Goal: Entertainment & Leisure: Consume media (video, audio)

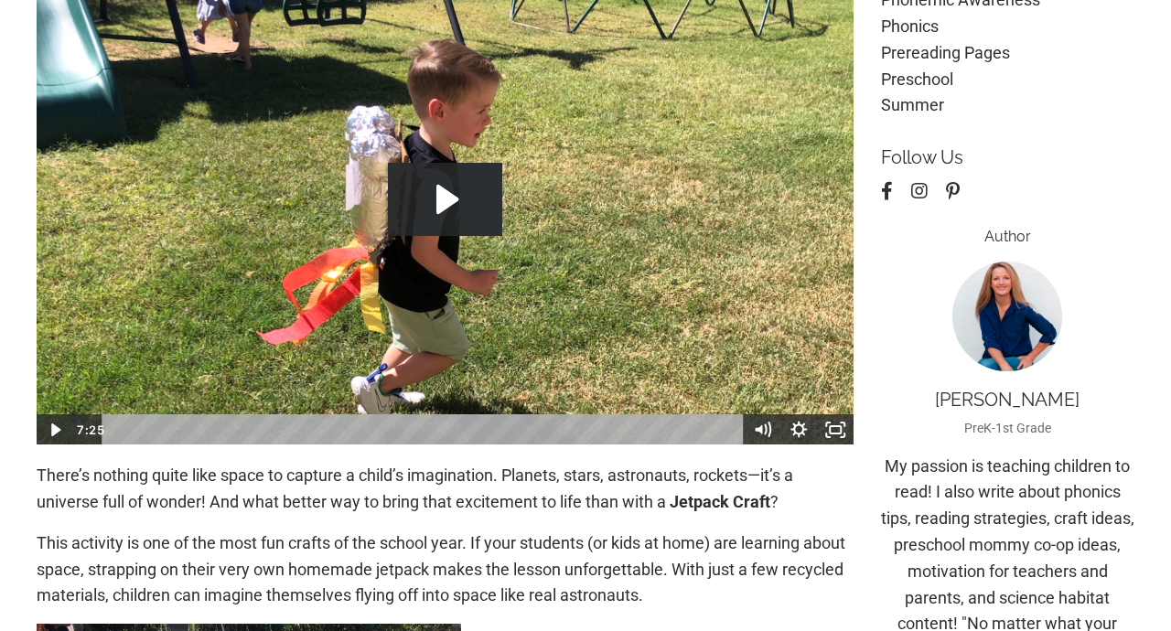
scroll to position [344, 0]
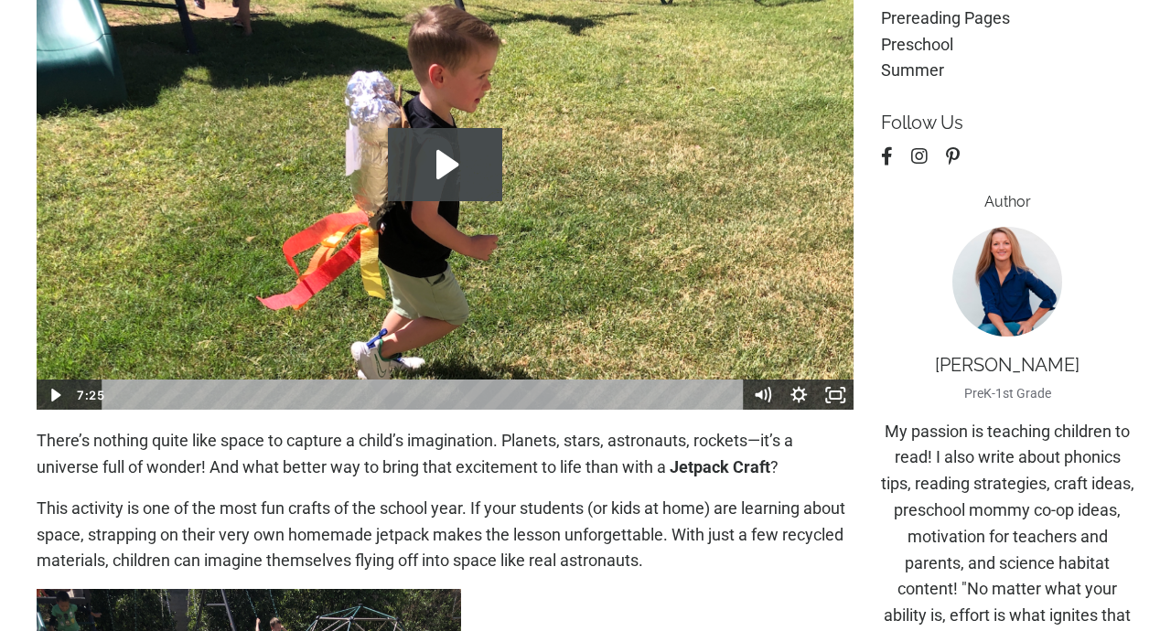
click at [447, 162] on icon "Play Video: file-uploads/sites/2147505858/video/5028317-d64c-0eda-36ff-37862cfb…" at bounding box center [448, 164] width 22 height 29
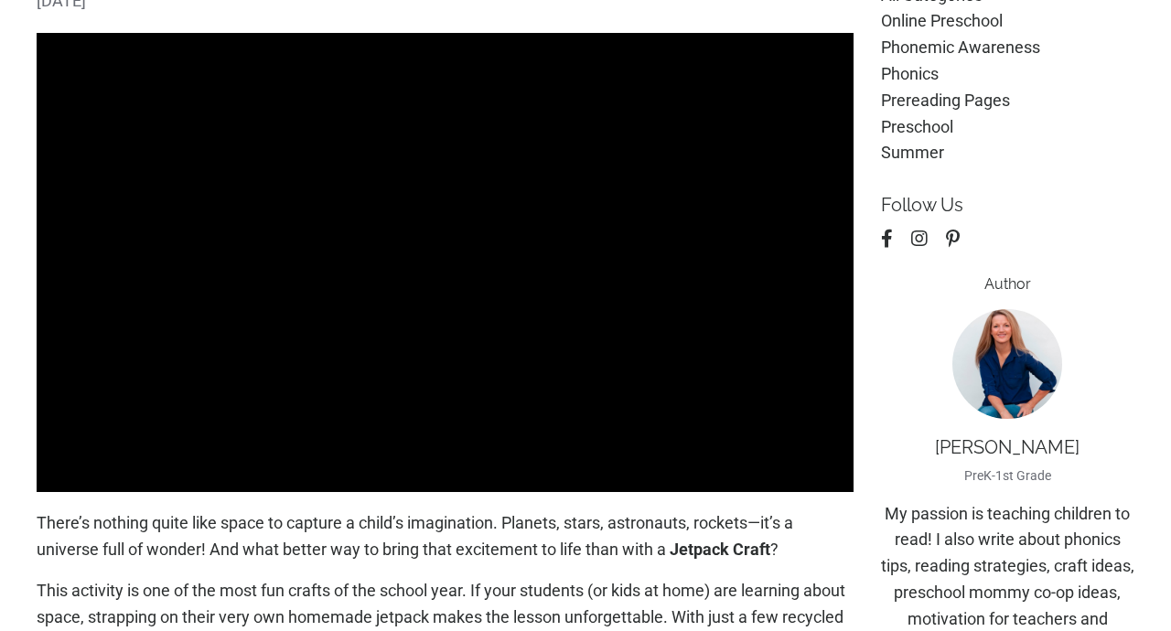
scroll to position [243, 0]
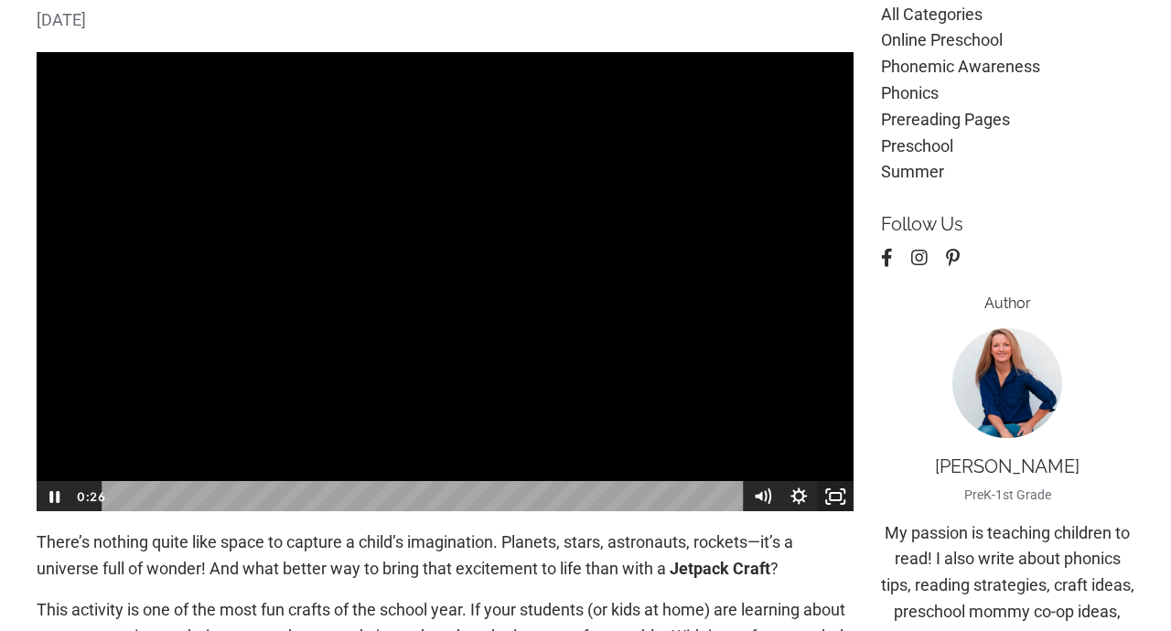
click at [830, 496] on rect "Fullscreen" at bounding box center [835, 496] width 11 height 7
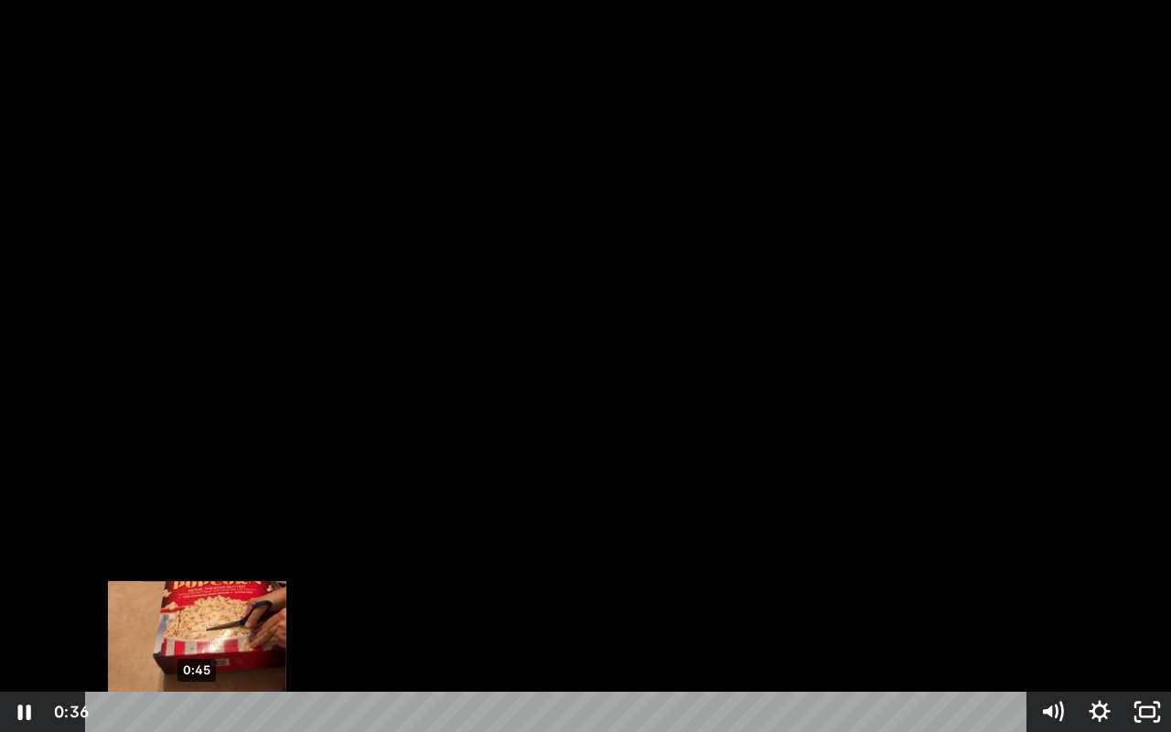
click at [197, 631] on div "0:45" at bounding box center [559, 712] width 913 height 40
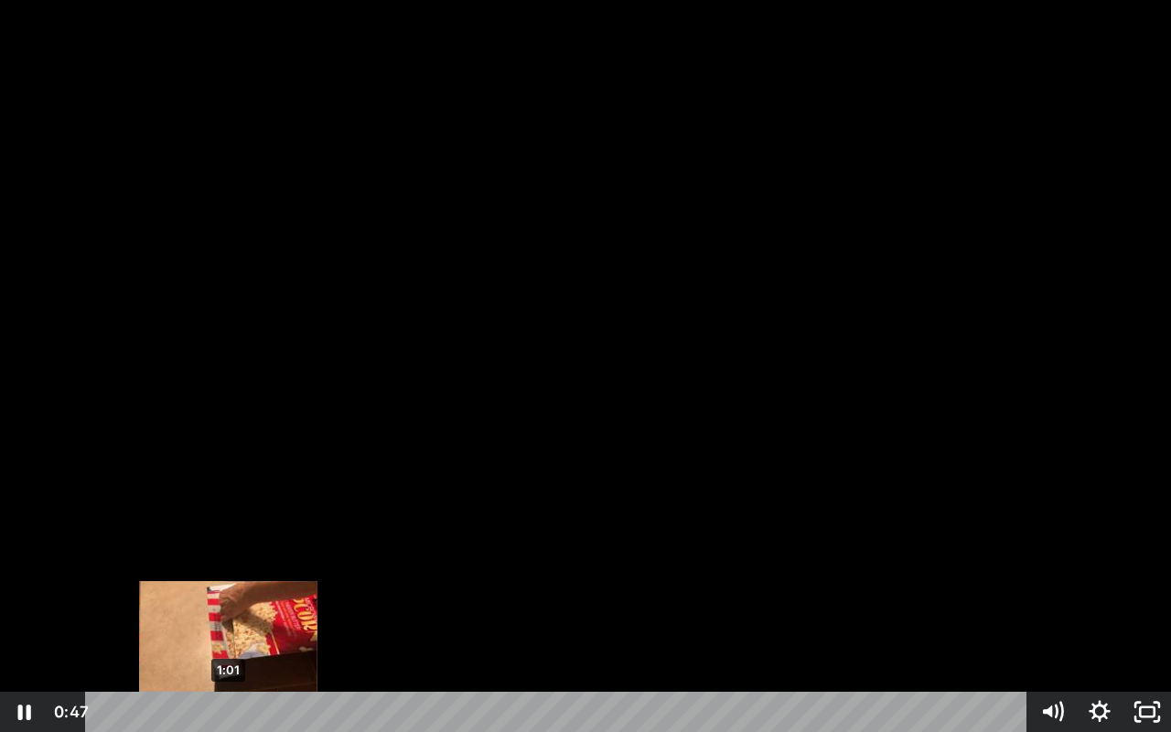
click at [229, 631] on div "1:01" at bounding box center [559, 712] width 913 height 40
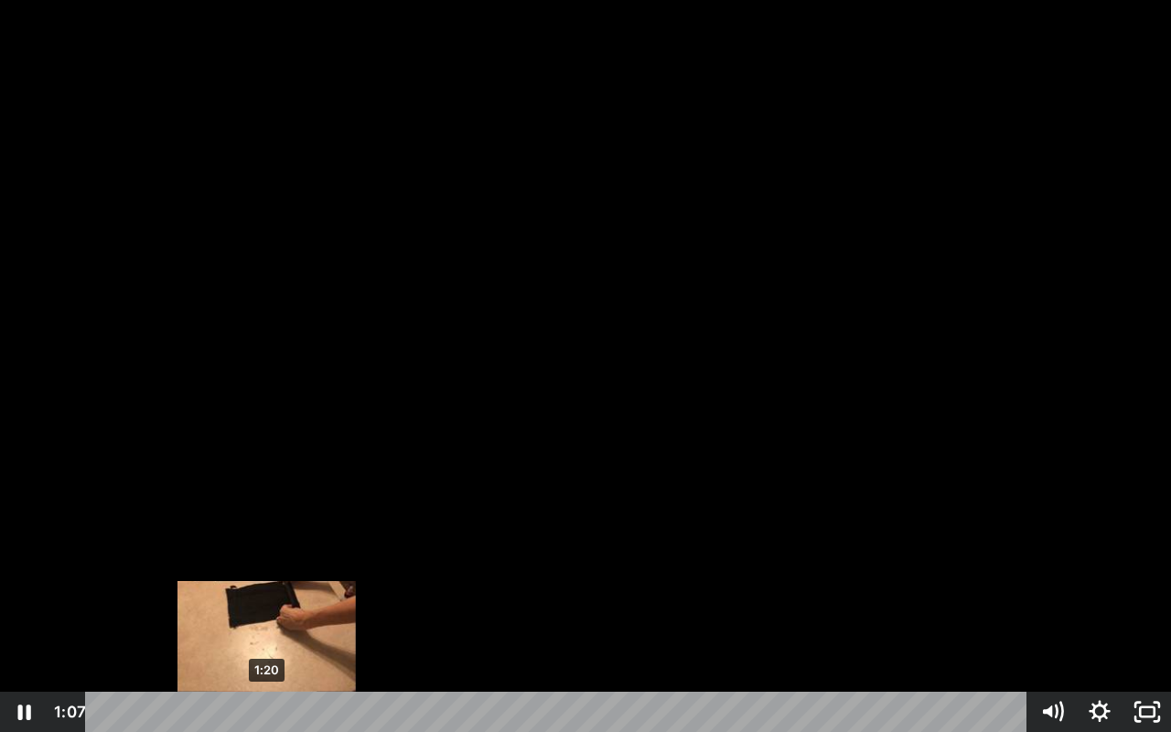
click at [267, 631] on div "1:20" at bounding box center [559, 712] width 913 height 40
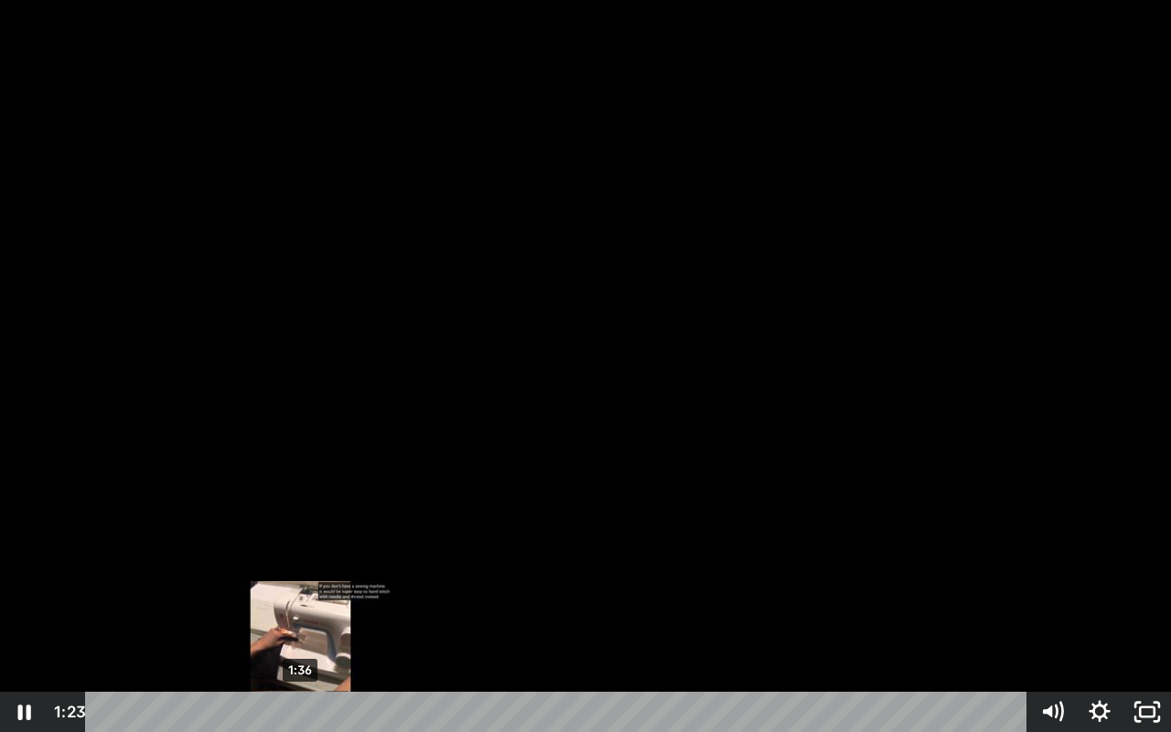
click at [301, 631] on div "1:36" at bounding box center [559, 712] width 913 height 40
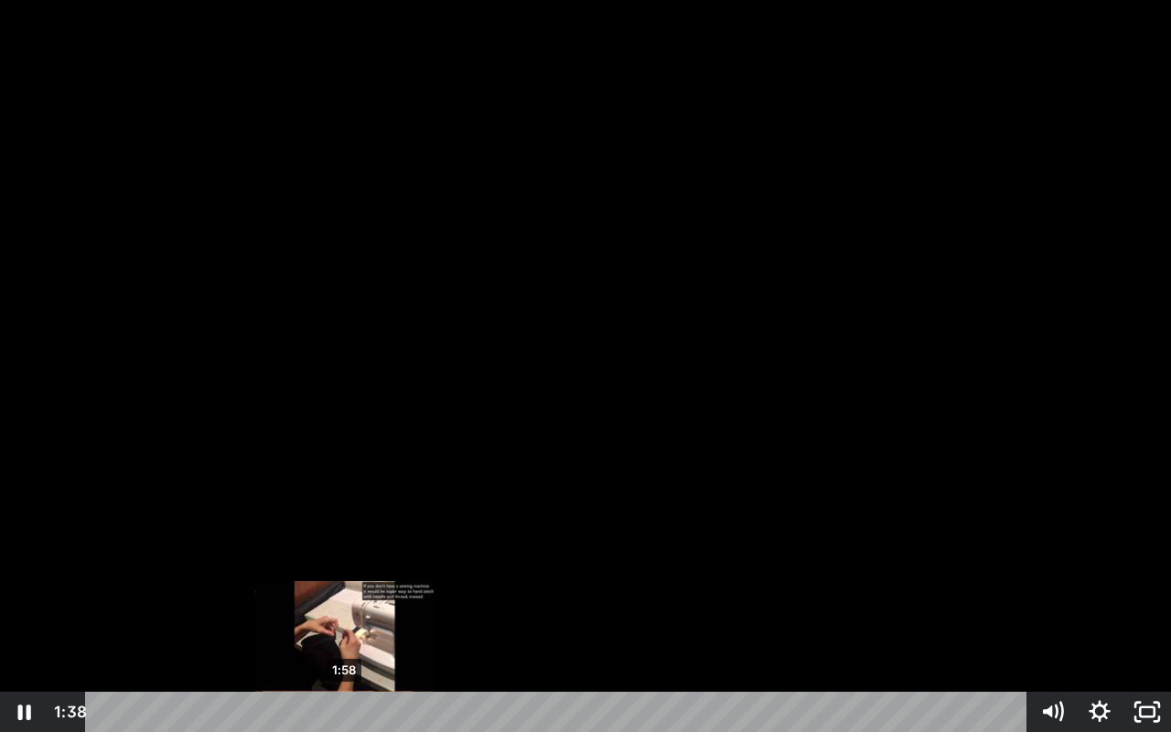
click at [345, 631] on div "1:58" at bounding box center [559, 712] width 913 height 40
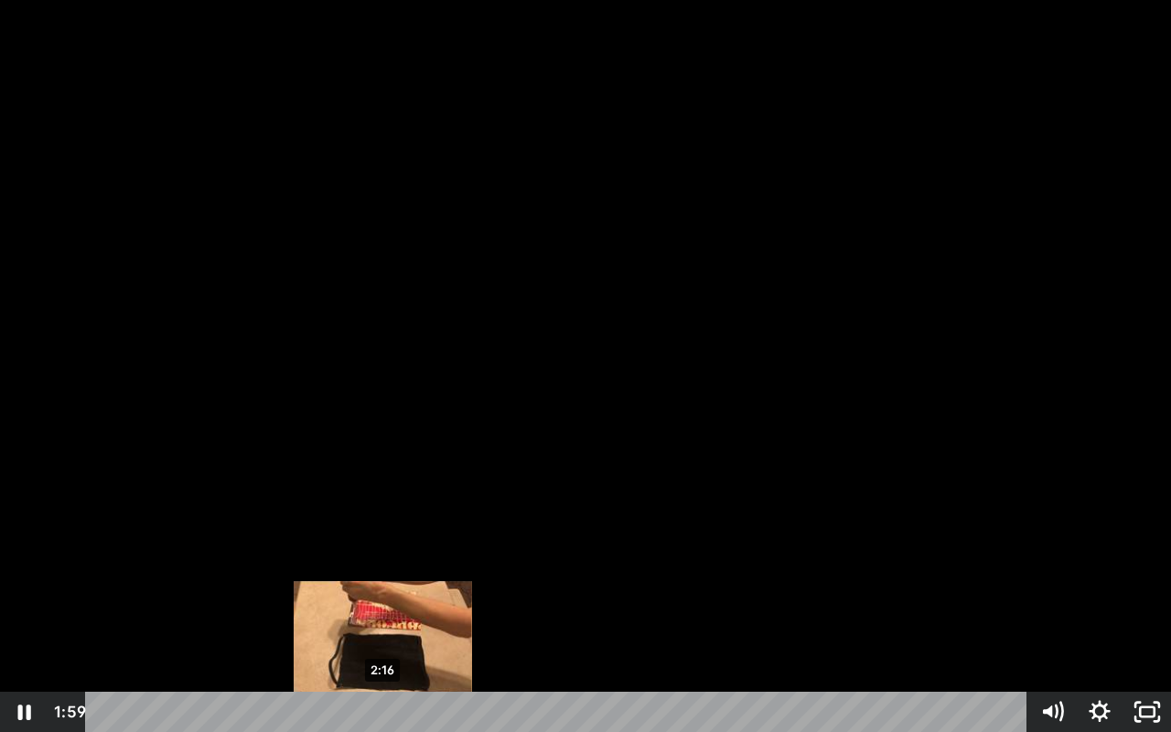
click at [383, 631] on div "2:16" at bounding box center [559, 712] width 913 height 40
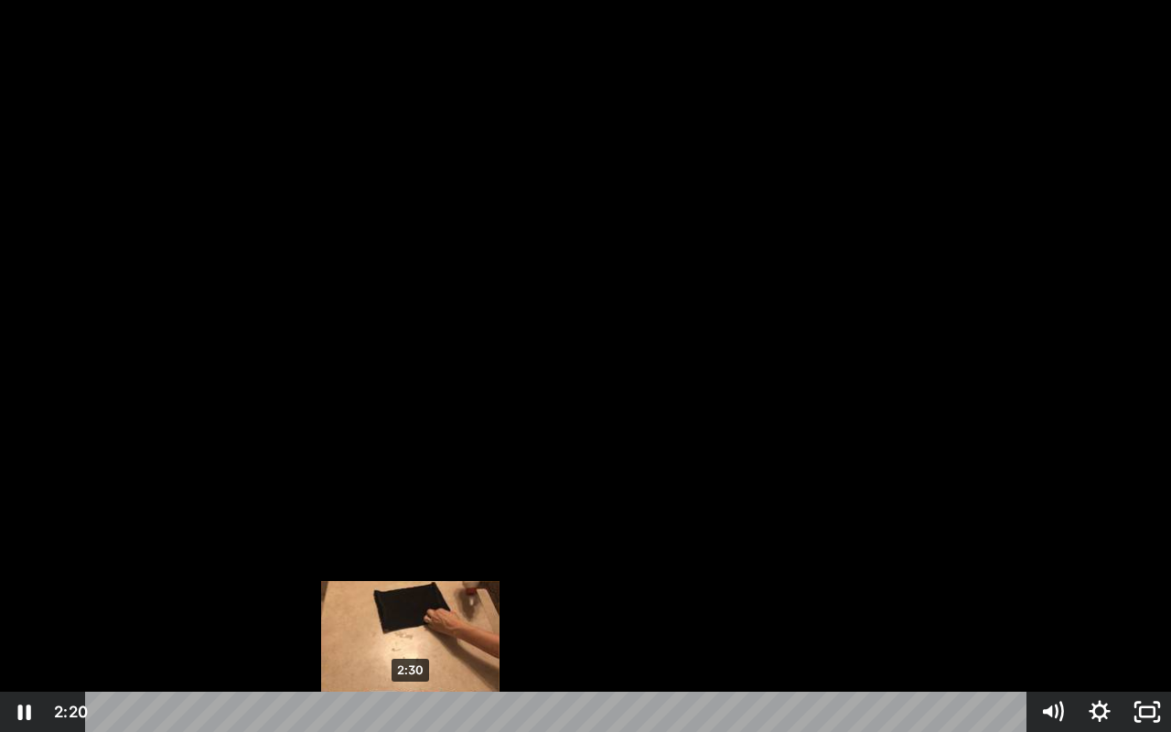
click at [411, 631] on div "2:30" at bounding box center [559, 712] width 913 height 40
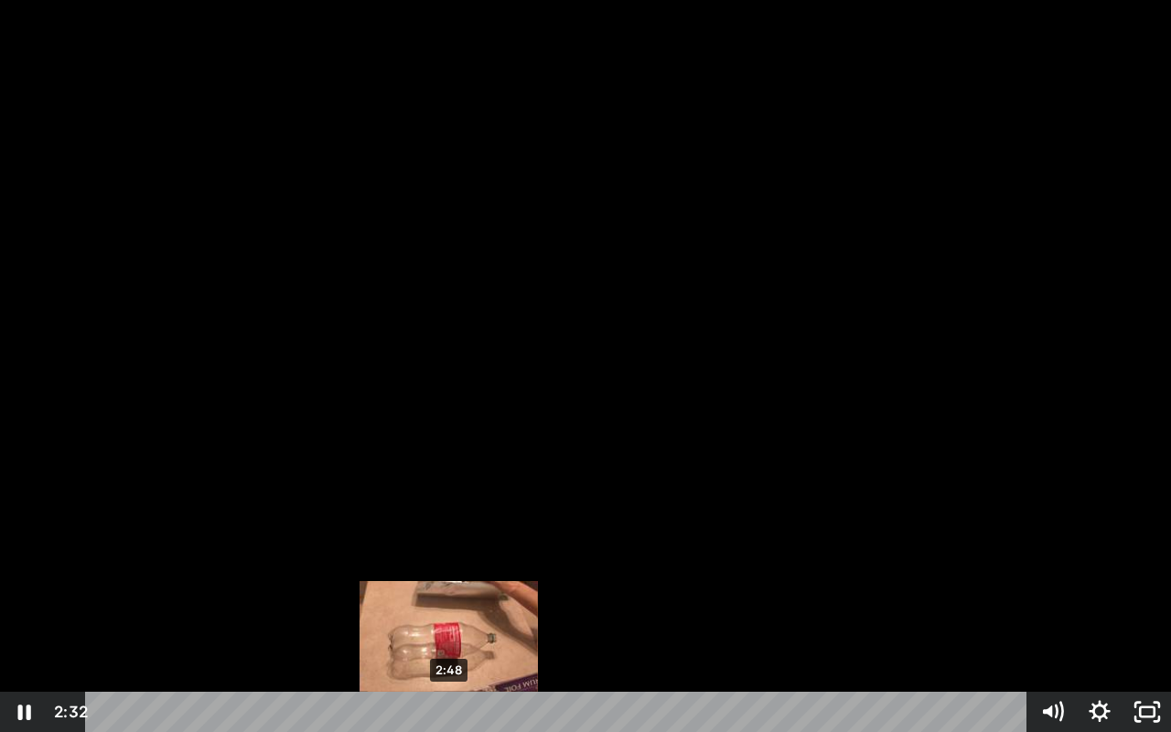
click at [449, 631] on div "2:48" at bounding box center [559, 712] width 913 height 40
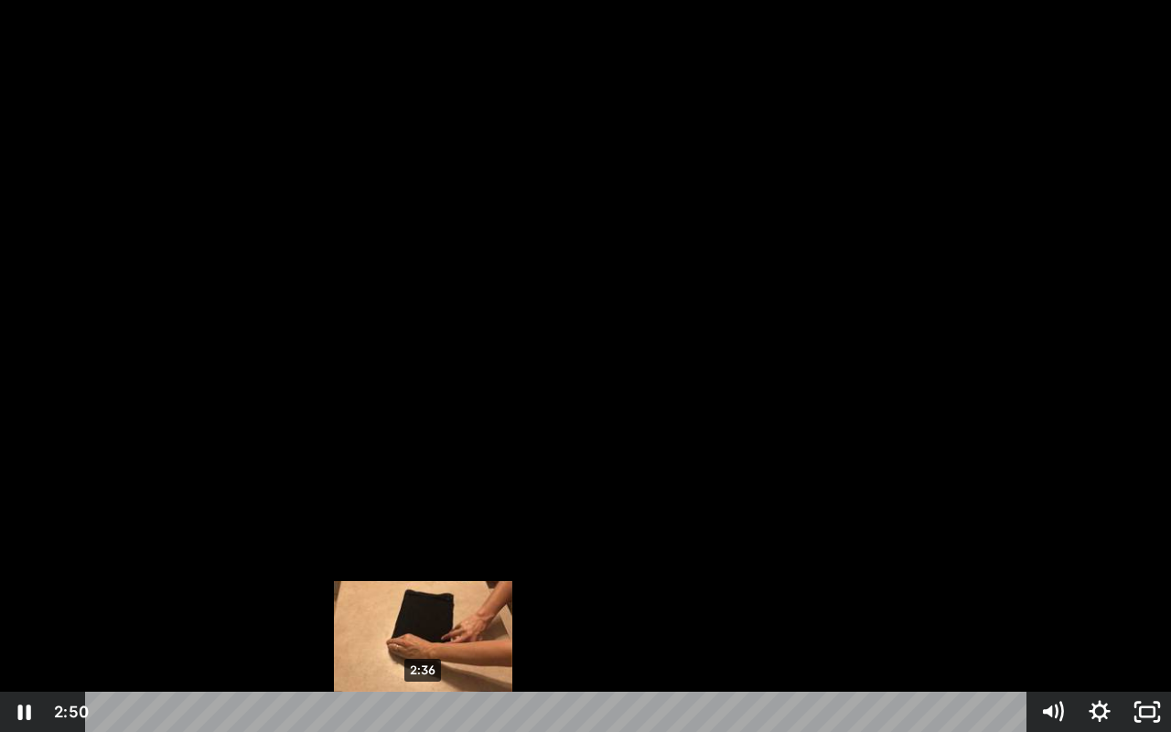
click at [424, 631] on div "2:36" at bounding box center [559, 712] width 913 height 40
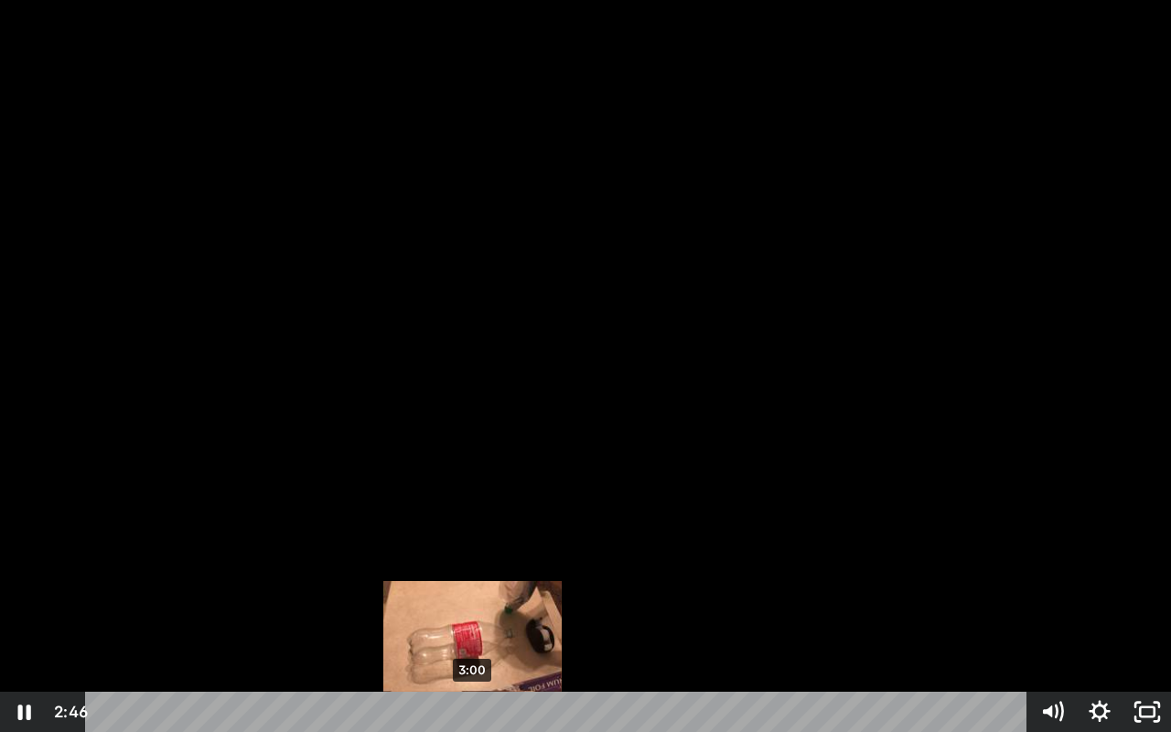
click at [473, 631] on div "3:00" at bounding box center [559, 712] width 913 height 40
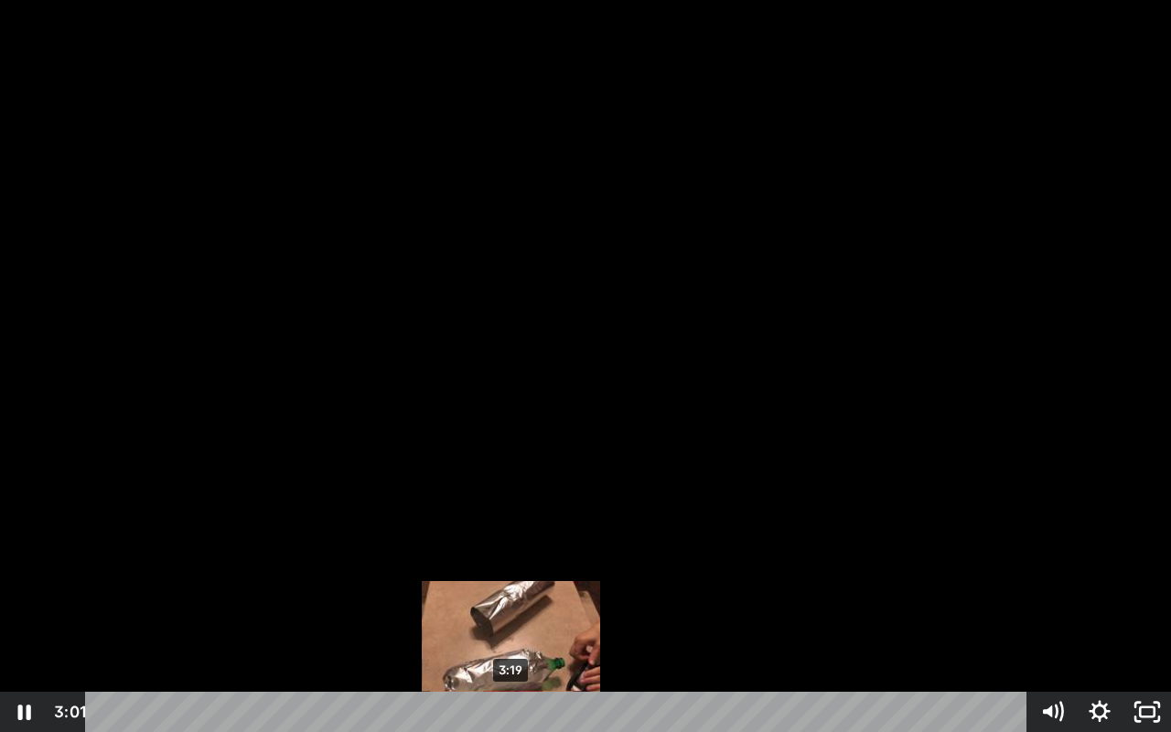
click at [512, 631] on div "3:19" at bounding box center [559, 712] width 913 height 40
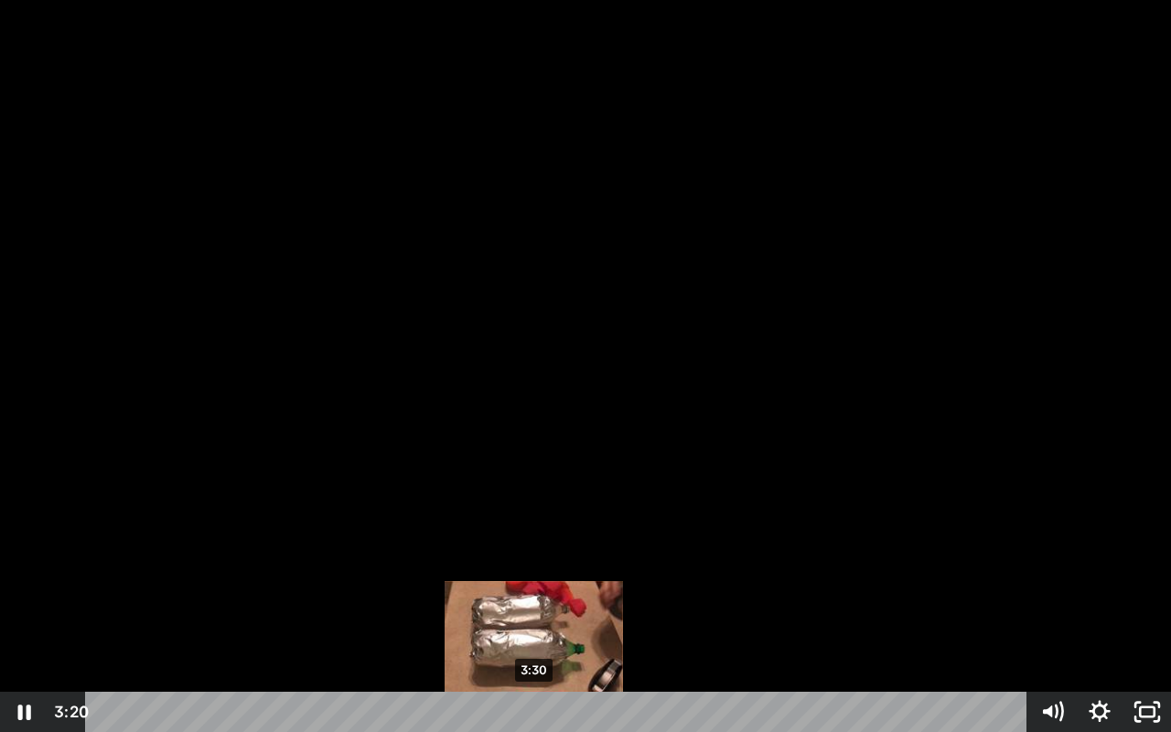
click at [534, 631] on div "3:30" at bounding box center [559, 712] width 913 height 40
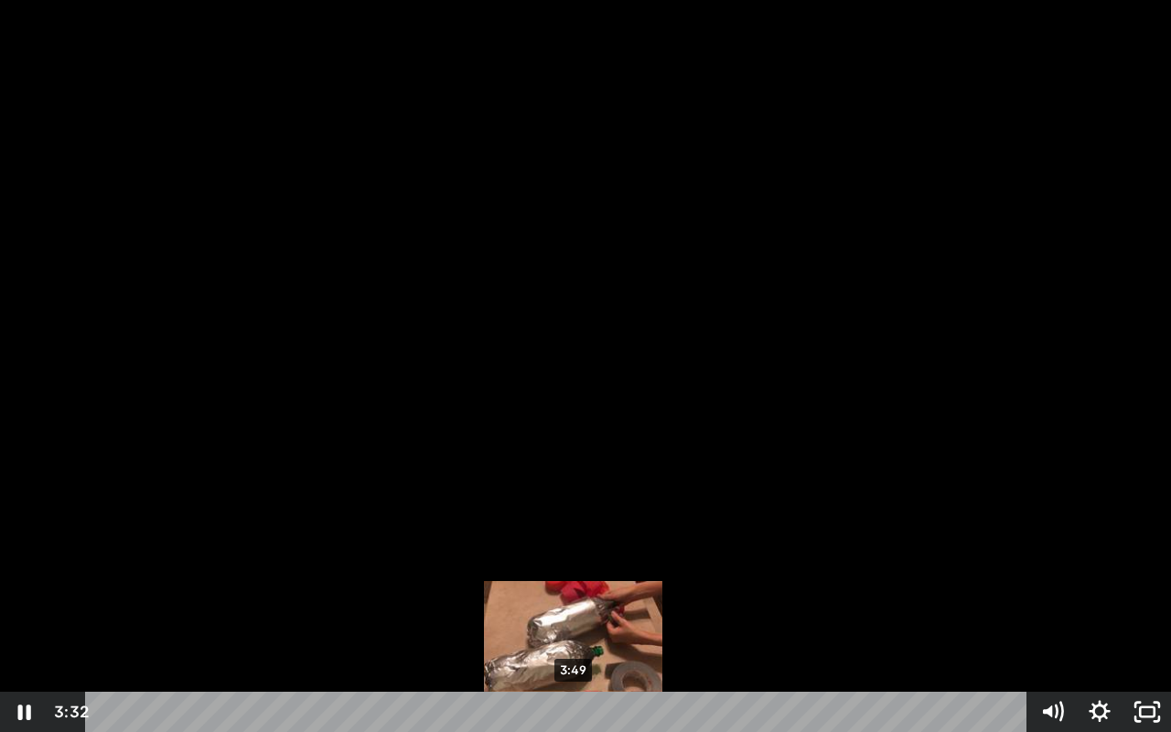
click at [574, 631] on div "3:49" at bounding box center [559, 712] width 913 height 40
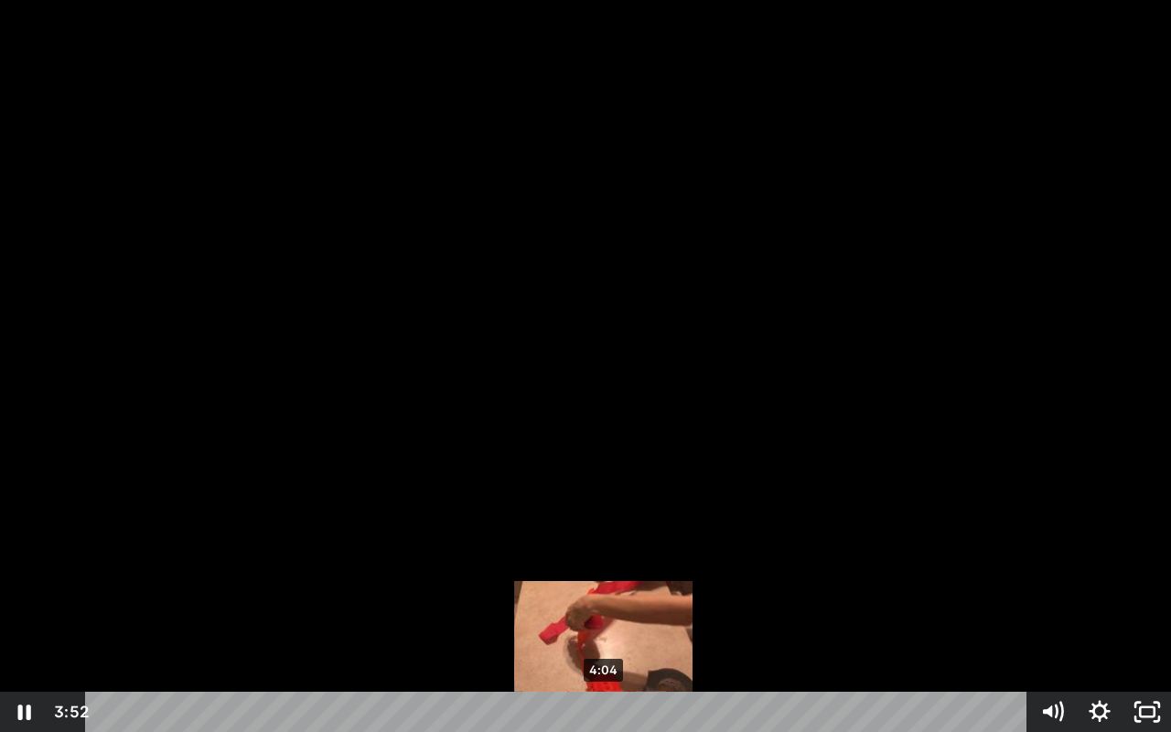
click at [604, 631] on div "4:04" at bounding box center [559, 712] width 913 height 40
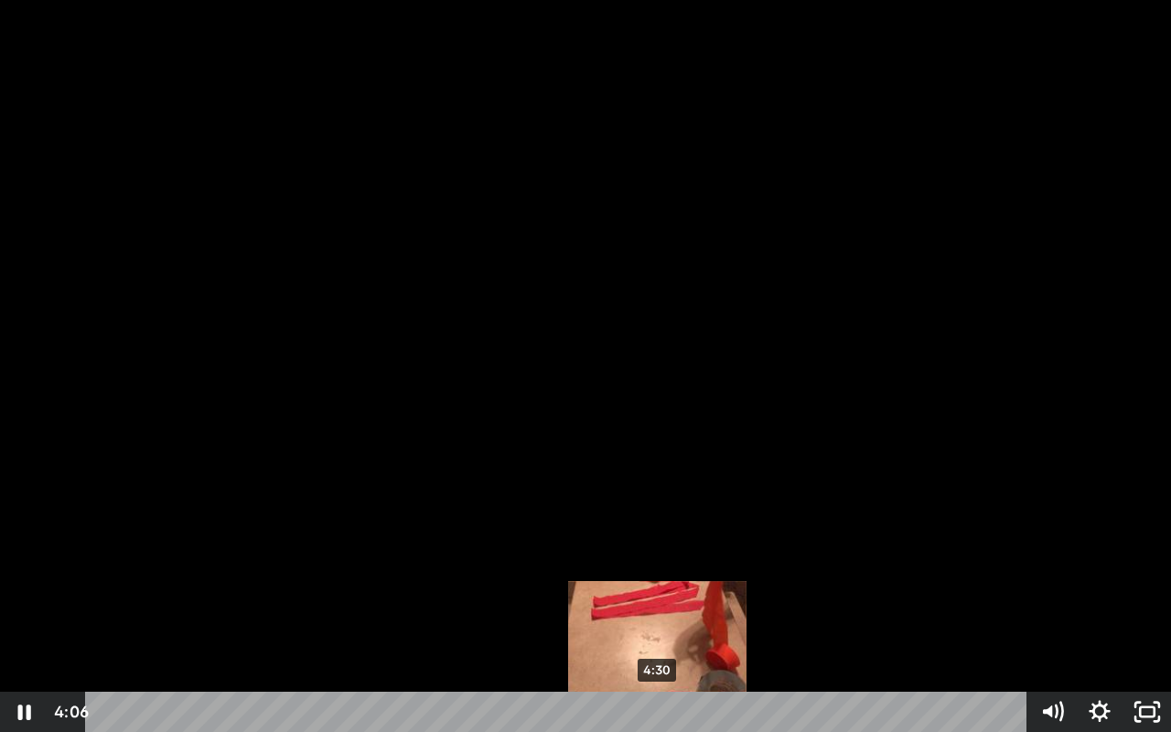
click at [658, 631] on div "4:30" at bounding box center [559, 712] width 913 height 40
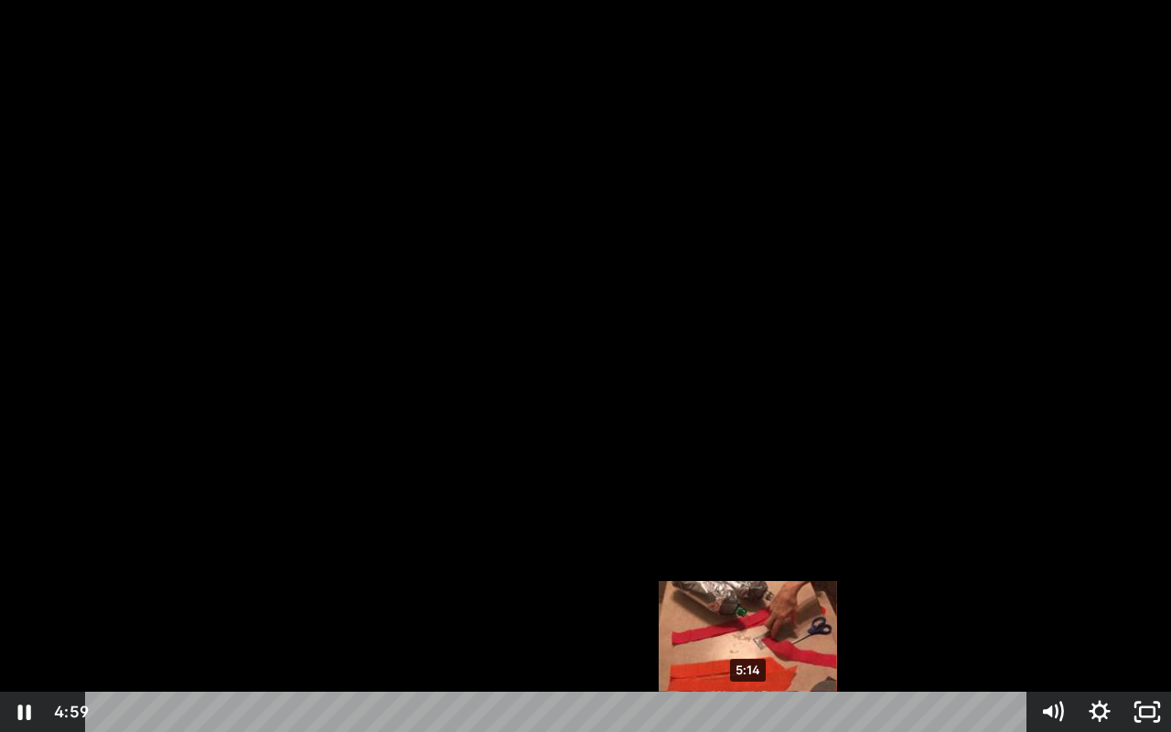
click at [749, 631] on div "5:14" at bounding box center [559, 712] width 913 height 40
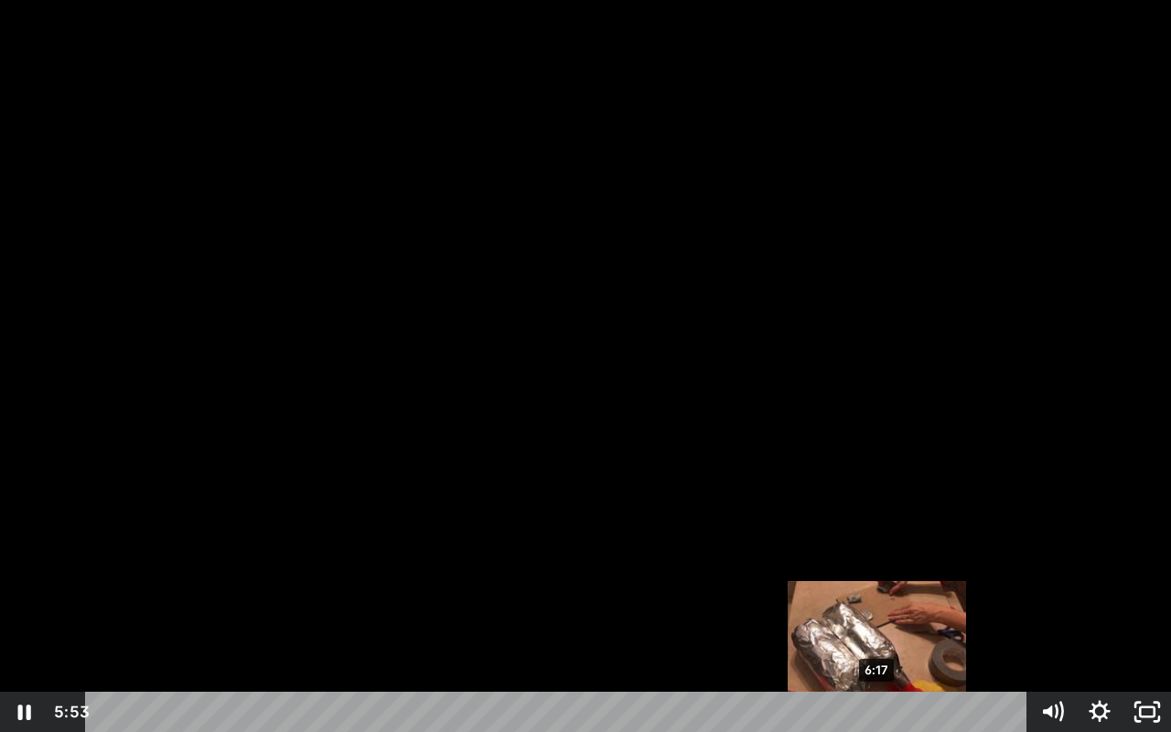
click at [879, 631] on div "6:17" at bounding box center [559, 712] width 913 height 40
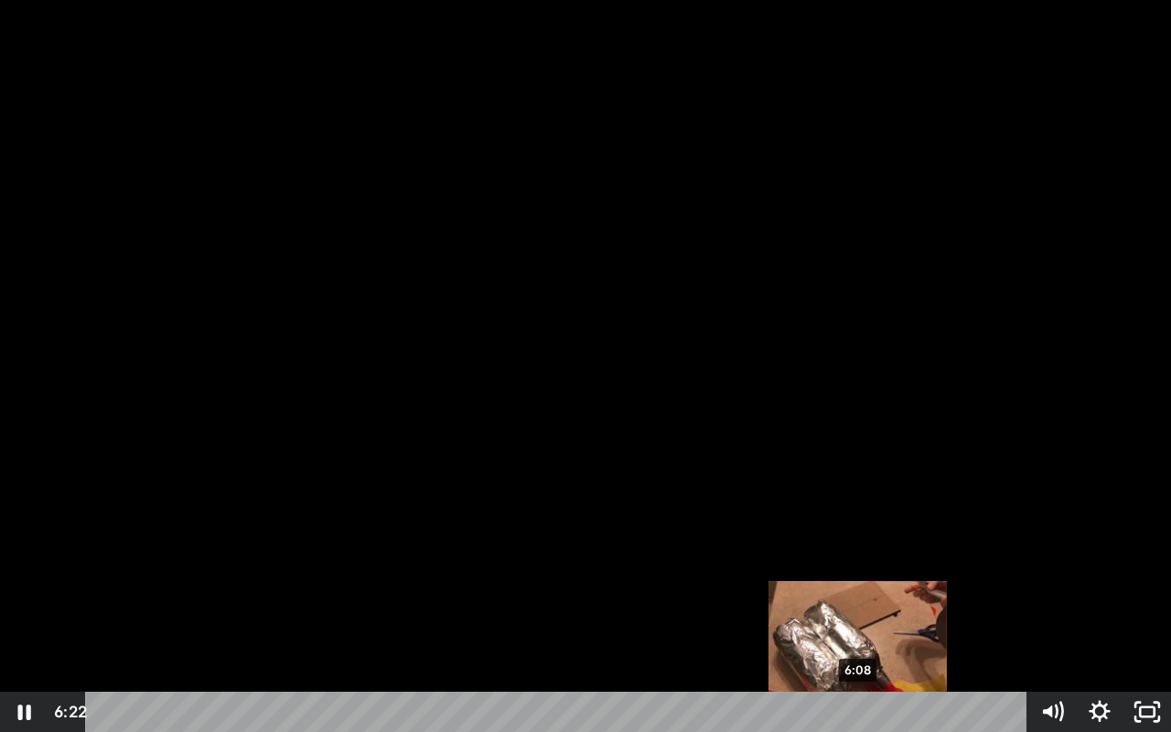
click at [859, 631] on div "6:08" at bounding box center [559, 712] width 913 height 40
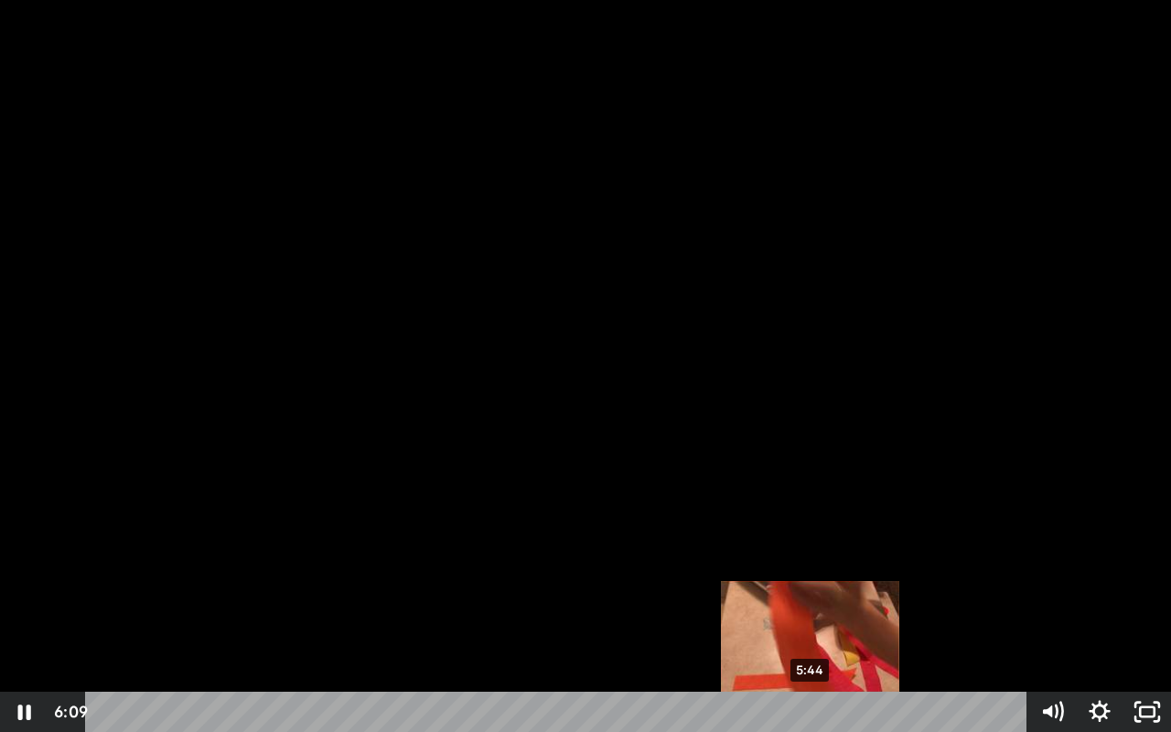
click at [811, 631] on div "5:44" at bounding box center [559, 712] width 913 height 40
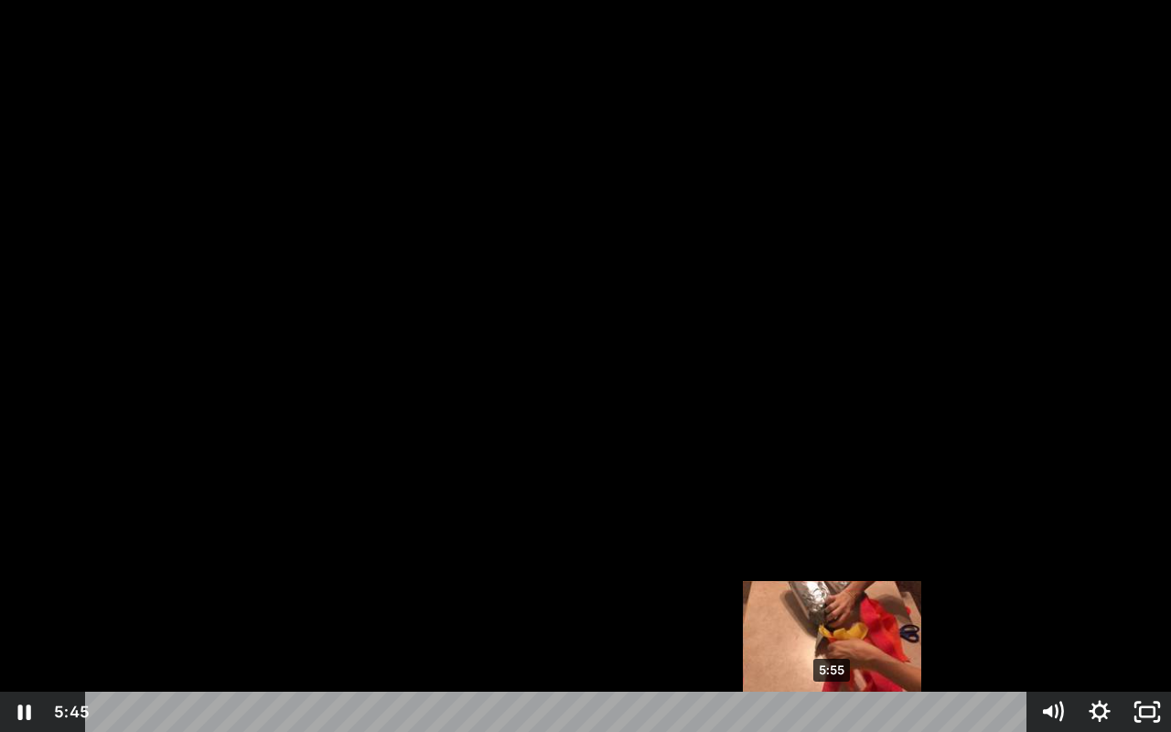
click at [833, 631] on div "5:55" at bounding box center [559, 712] width 913 height 40
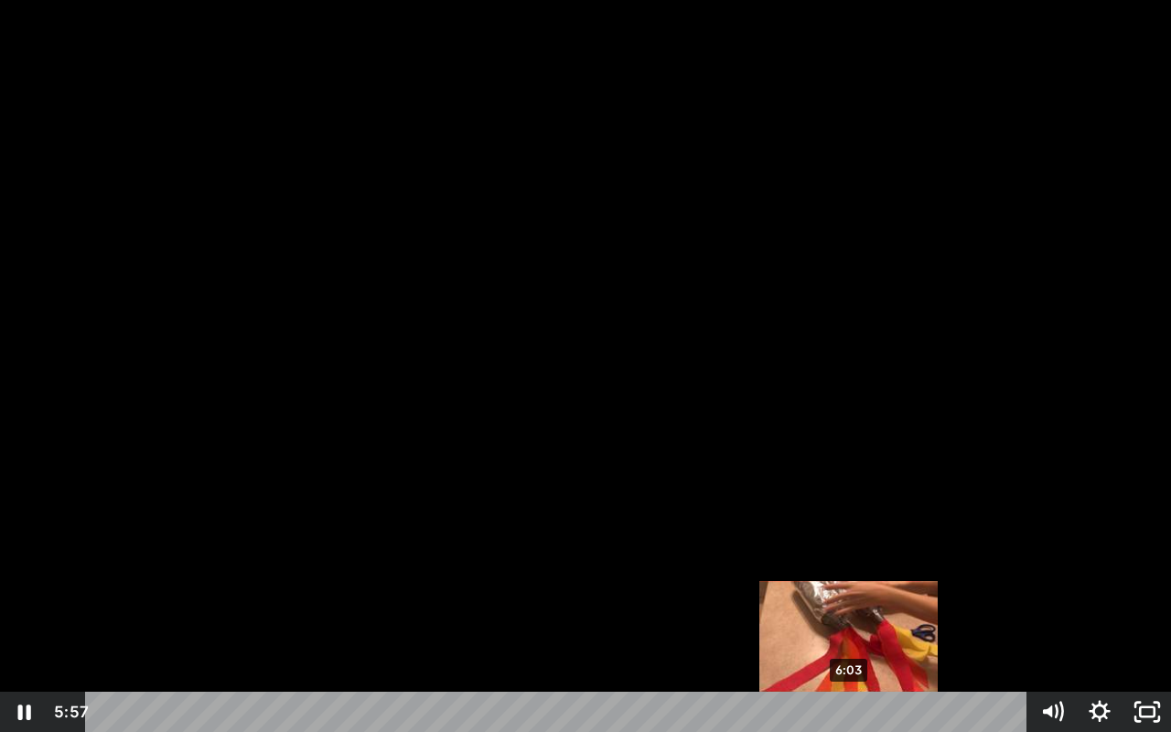
click at [850, 631] on div "6:03" at bounding box center [559, 712] width 913 height 40
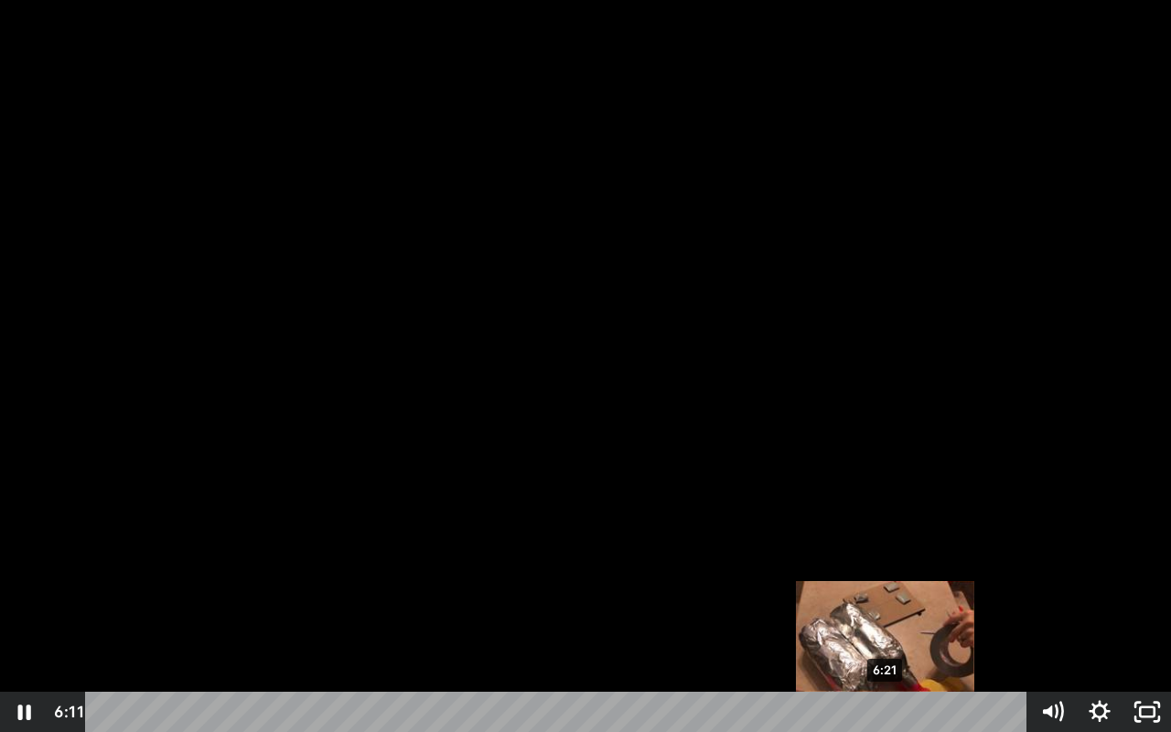
click at [887, 631] on div "6:21" at bounding box center [559, 712] width 913 height 40
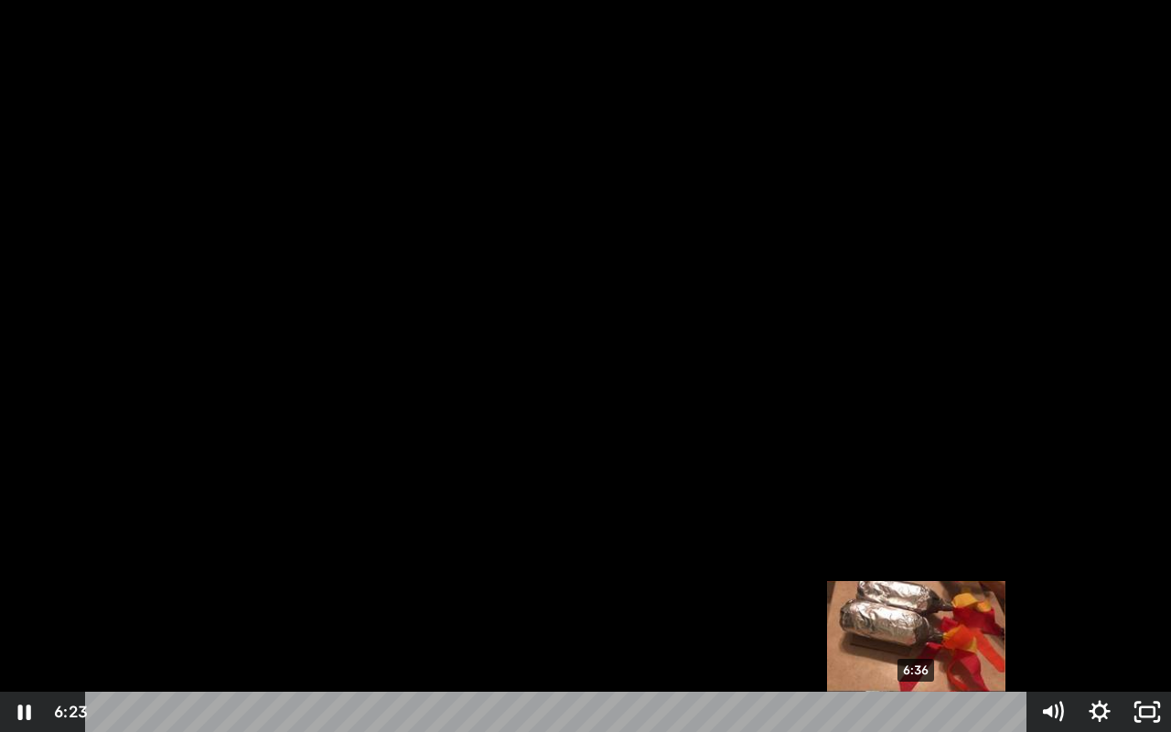
click at [918, 631] on div "6:36" at bounding box center [559, 712] width 913 height 40
